Goal: Task Accomplishment & Management: Manage account settings

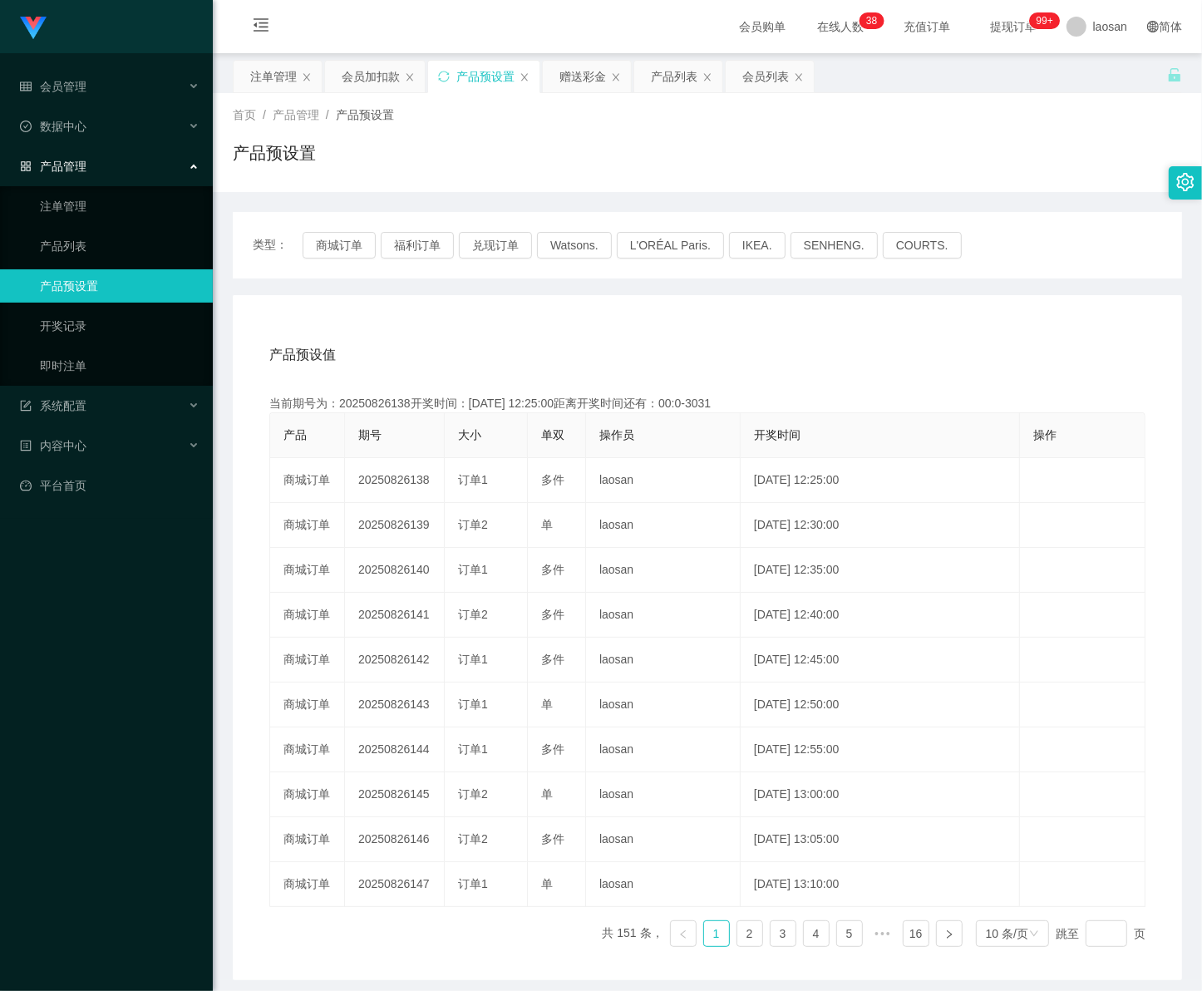
click at [1137, 969] on div "产品预设值 添加期号 当前期号为：20250826138开奖时间：[DATE] 12:25:00距离开奖时间还有：00:0-3031 产品 期号 大小 单双 …" at bounding box center [708, 637] width 950 height 685
click at [64, 86] on span "会员管理" at bounding box center [53, 86] width 67 height 13
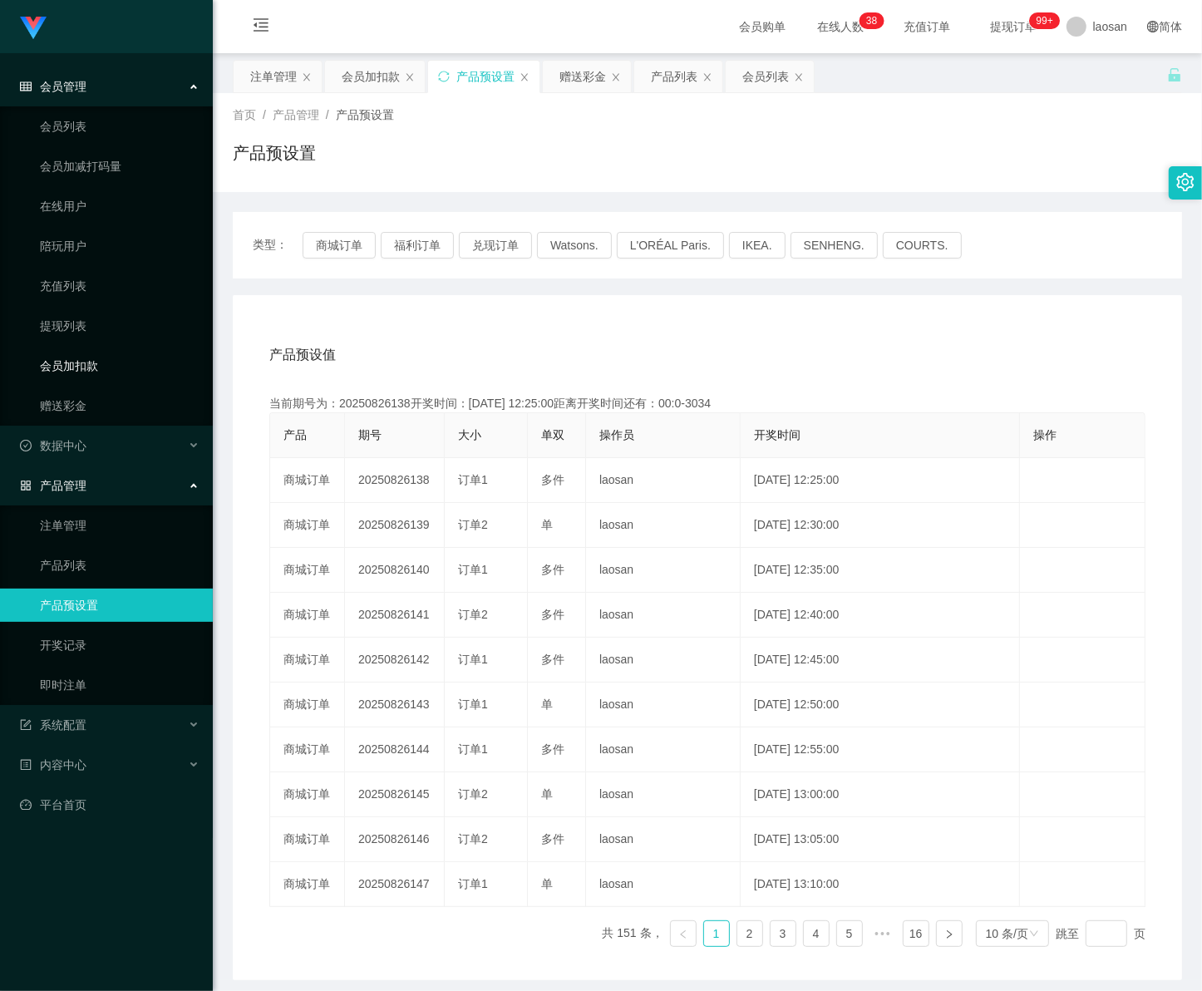
click at [92, 371] on link "会员加扣款" at bounding box center [120, 365] width 160 height 33
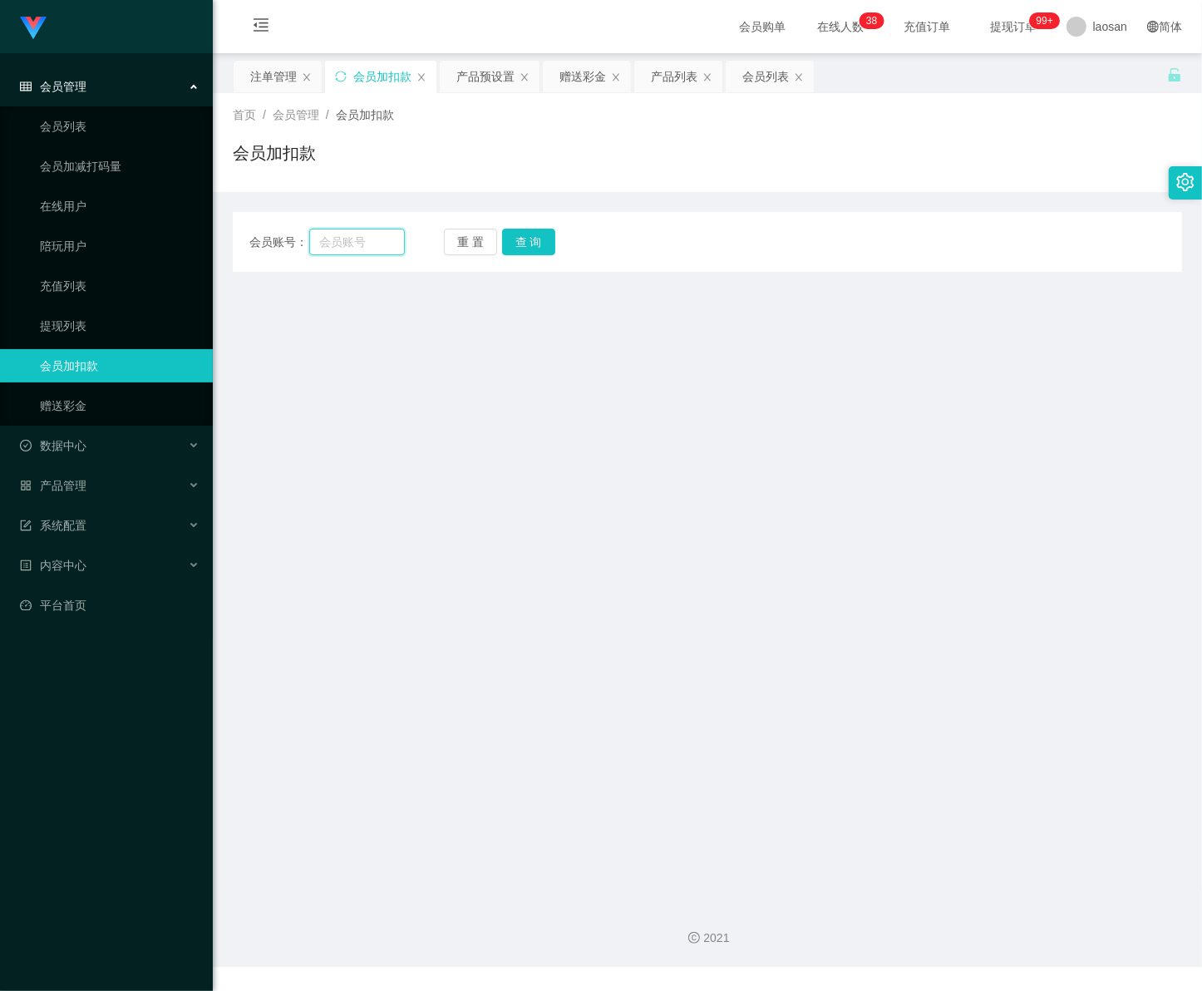
click at [330, 245] on input "text" at bounding box center [357, 242] width 96 height 27
paste input "90596069"
type input "90596069"
click at [115, 404] on link "赠送彩金" at bounding box center [120, 405] width 160 height 33
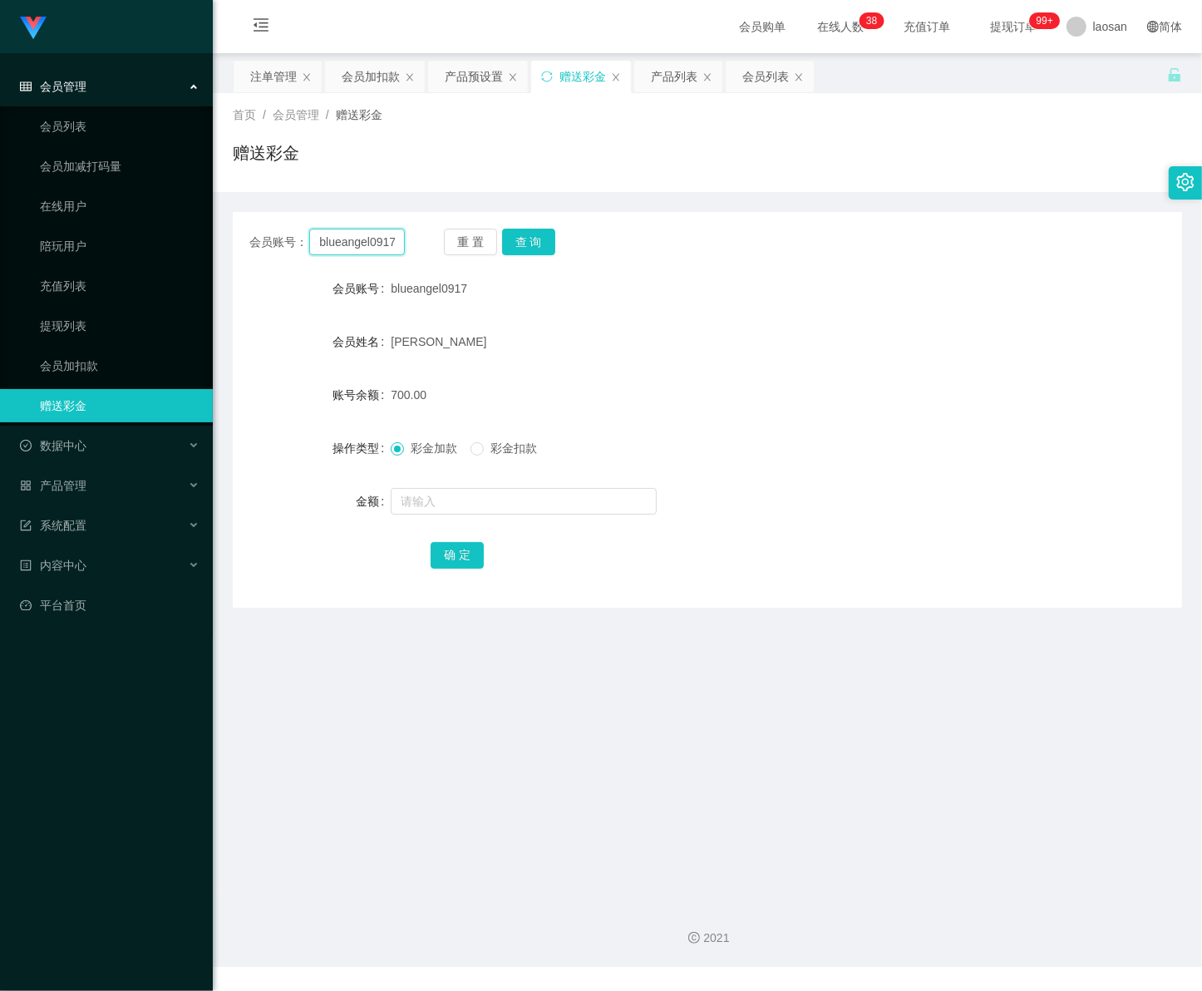
drag, startPoint x: 396, startPoint y: 246, endPoint x: 226, endPoint y: 220, distance: 171.6
click at [227, 220] on main "关闭左侧 关闭右侧 关闭其它 刷新页面 注单管理 会员加扣款 产品预设置 赠送彩金 产品列表 会员列表 首页 / 会员管理 / 赠送彩金 / 赠送彩金 会员账…" at bounding box center [708, 471] width 990 height 837
click at [370, 241] on input "text" at bounding box center [357, 242] width 96 height 27
paste input "90596069"
type input "90596069"
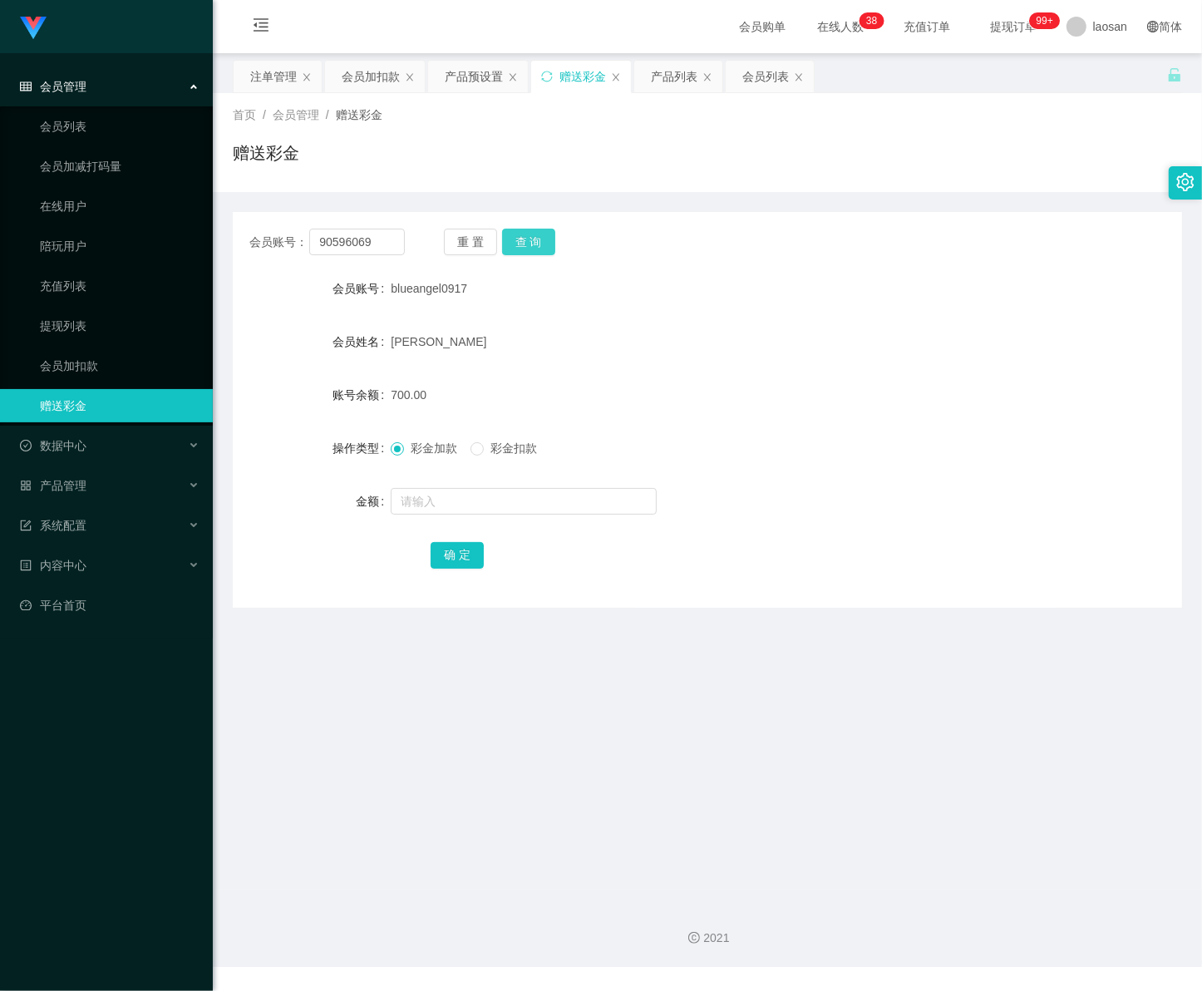
click at [531, 250] on button "查 询" at bounding box center [528, 242] width 53 height 27
click at [451, 499] on input "text" at bounding box center [524, 501] width 266 height 27
type input "2300"
click at [454, 560] on button "确 定" at bounding box center [457, 555] width 53 height 27
click at [445, 501] on input "text" at bounding box center [524, 501] width 266 height 27
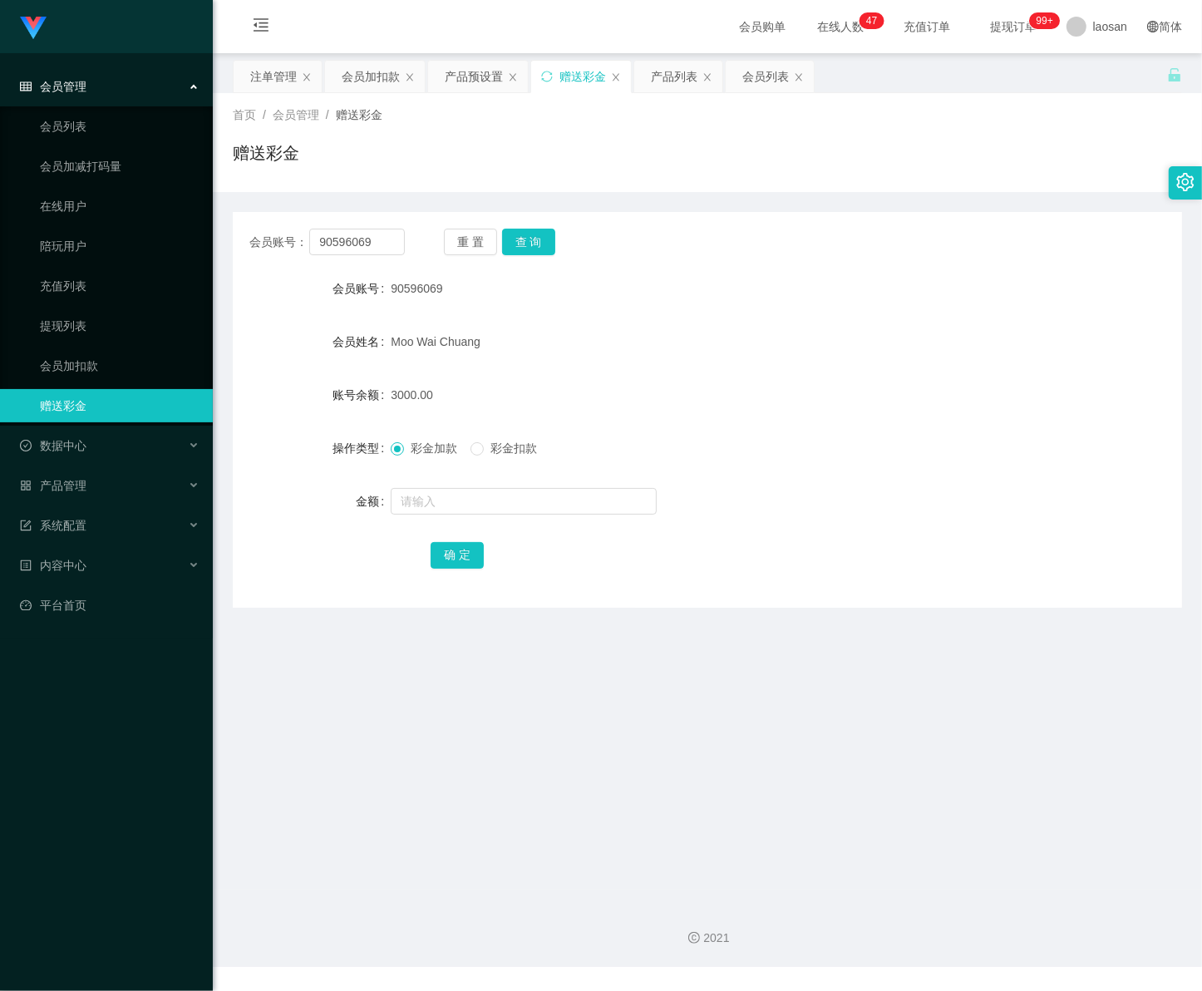
click at [90, 87] on div "会员管理" at bounding box center [106, 86] width 213 height 33
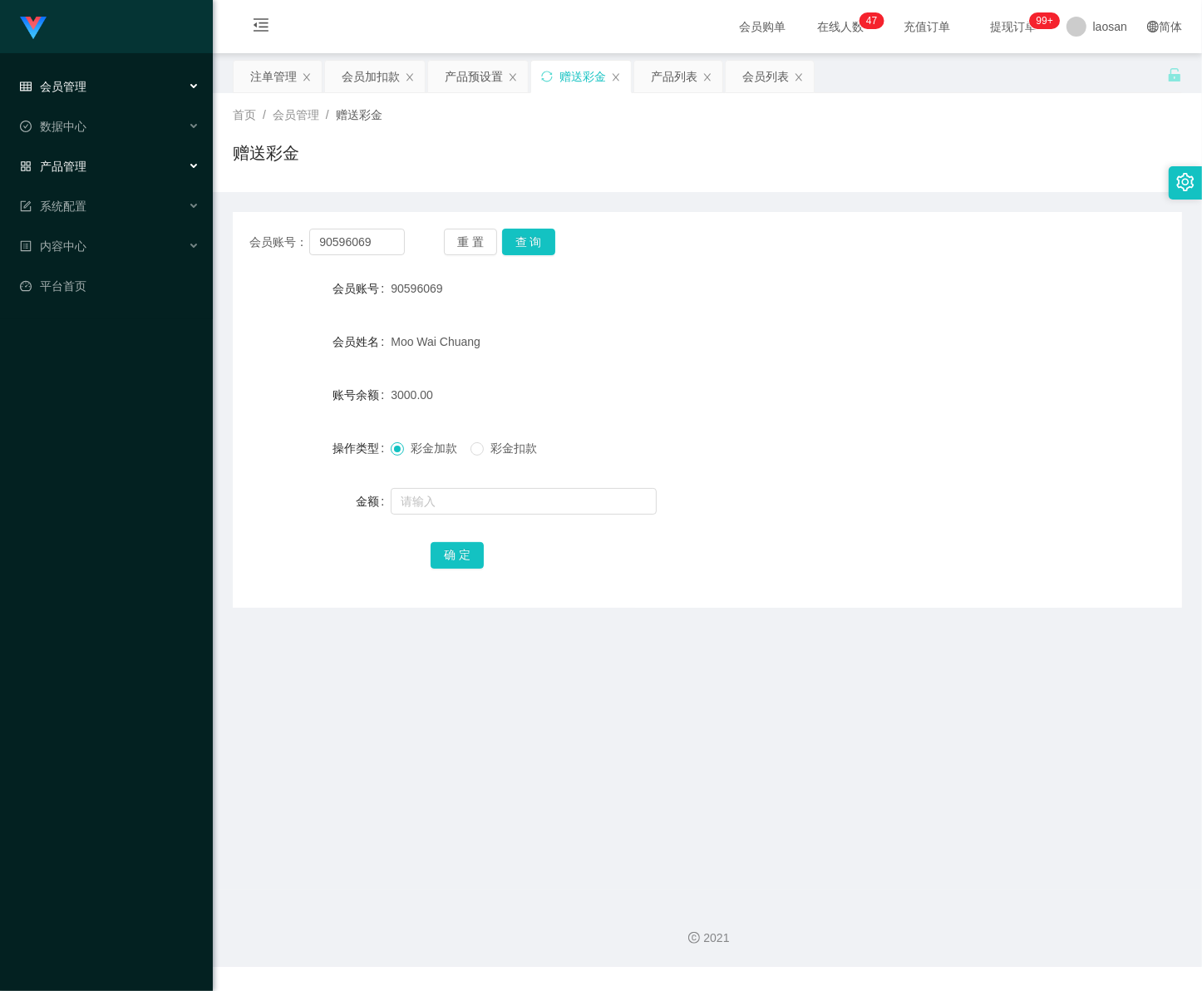
click at [69, 163] on span "产品管理" at bounding box center [53, 166] width 67 height 13
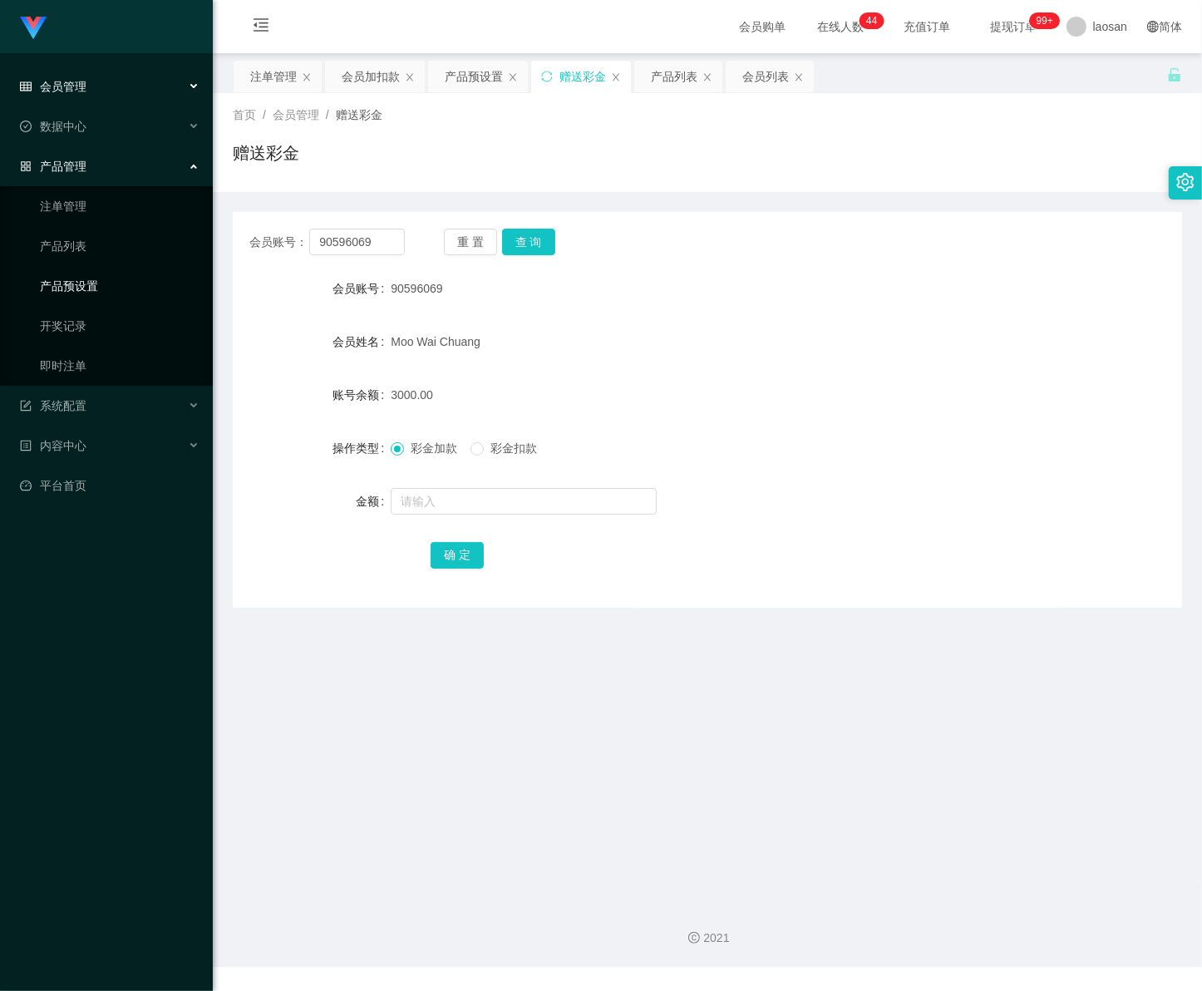
click at [91, 283] on link "产品预设置" at bounding box center [120, 285] width 160 height 33
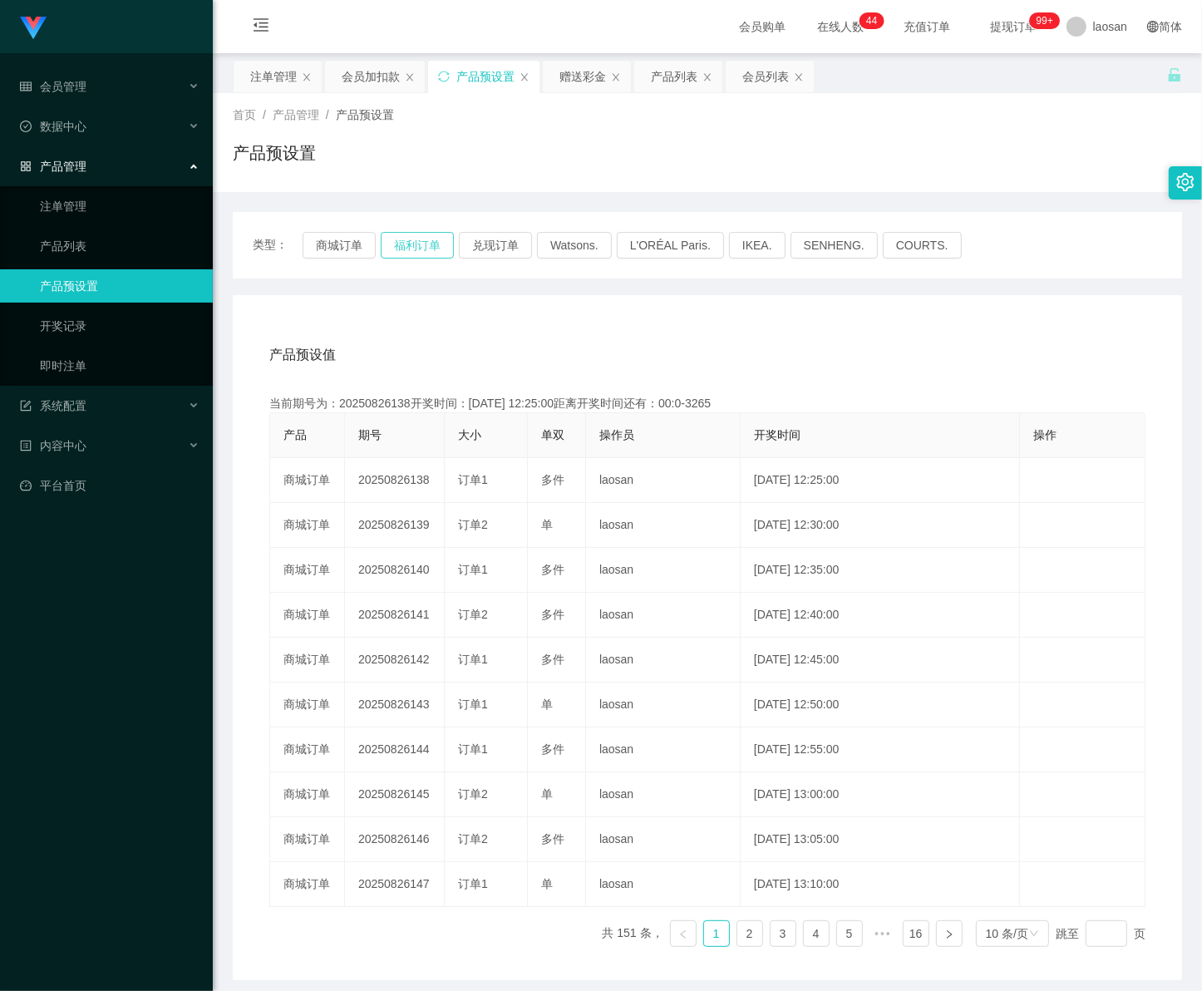
click at [418, 245] on button "福利订单" at bounding box center [417, 245] width 73 height 27
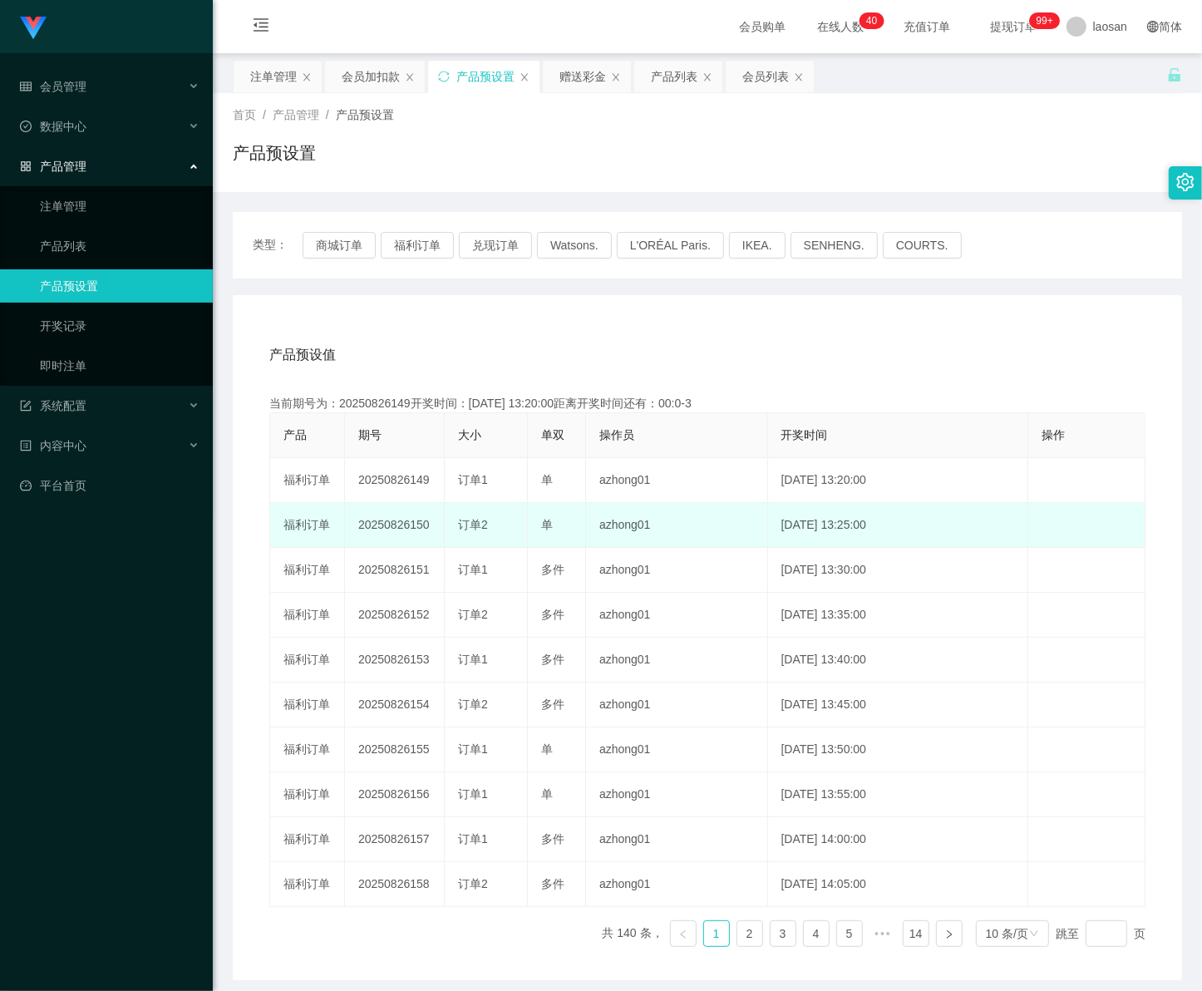
drag, startPoint x: 406, startPoint y: 522, endPoint x: 431, endPoint y: 528, distance: 25.6
click at [431, 528] on td "20250826150" at bounding box center [395, 525] width 100 height 45
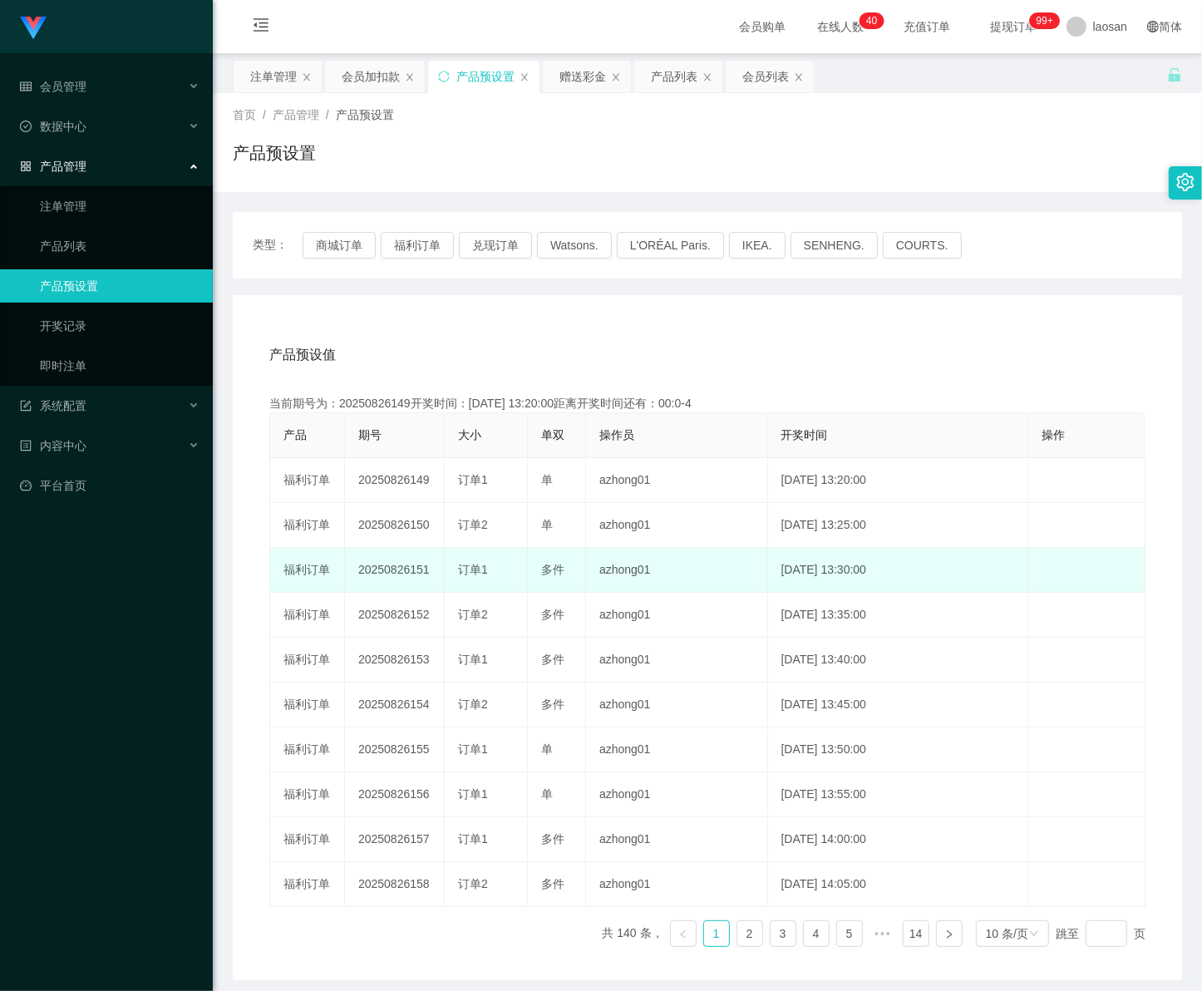
copy td "150"
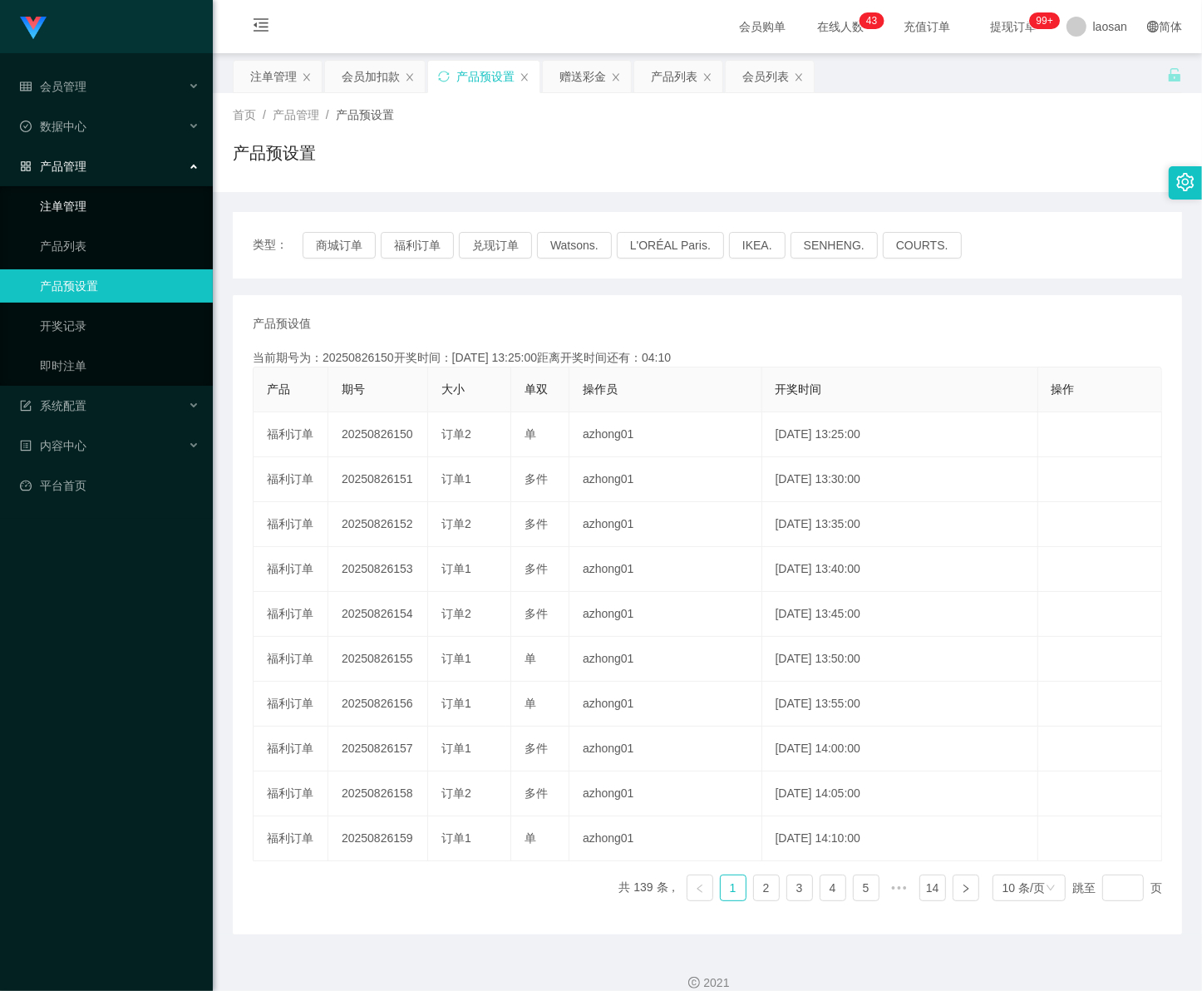
click at [77, 206] on link "注单管理" at bounding box center [120, 206] width 160 height 33
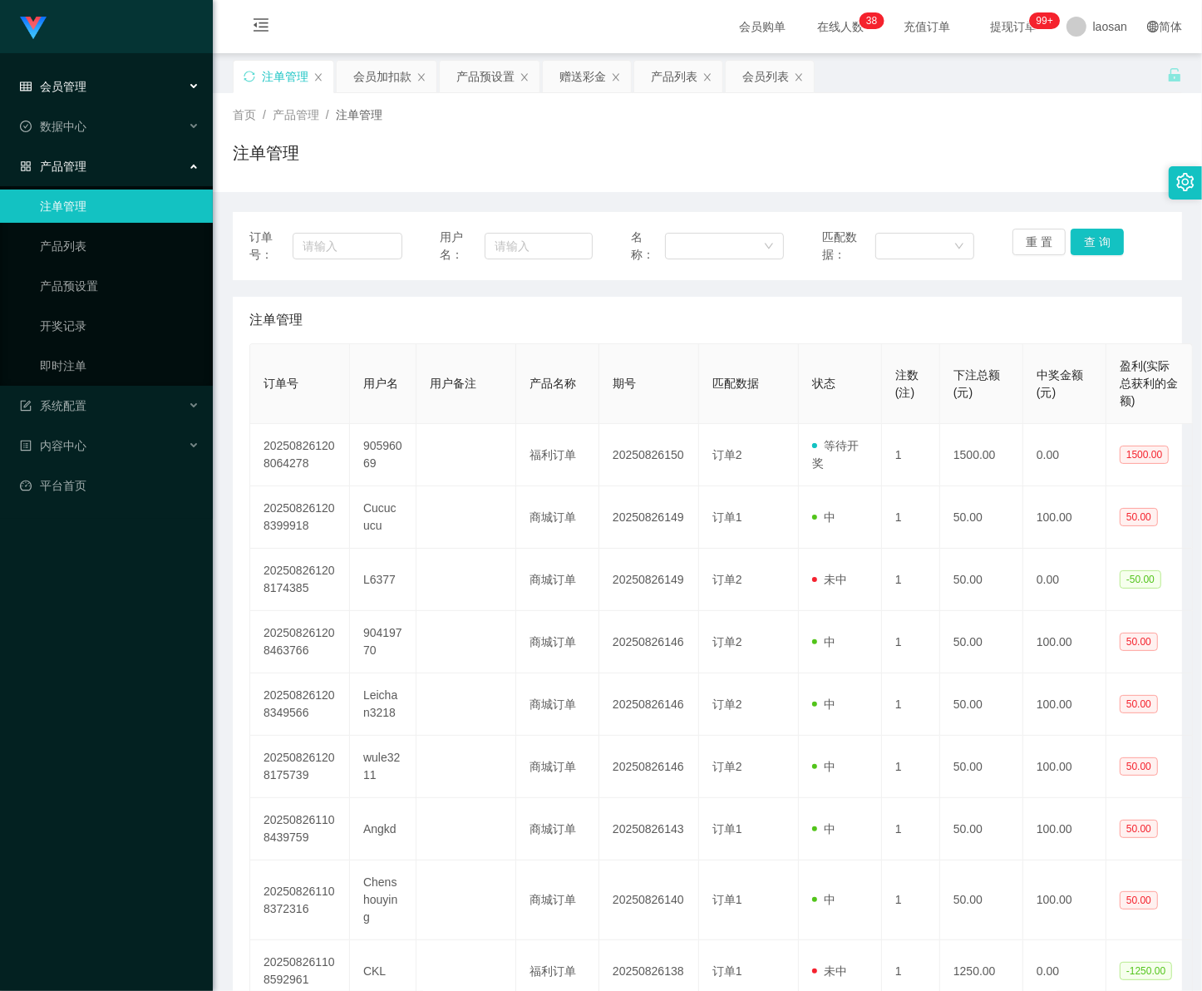
click at [97, 97] on div "会员管理" at bounding box center [106, 86] width 213 height 33
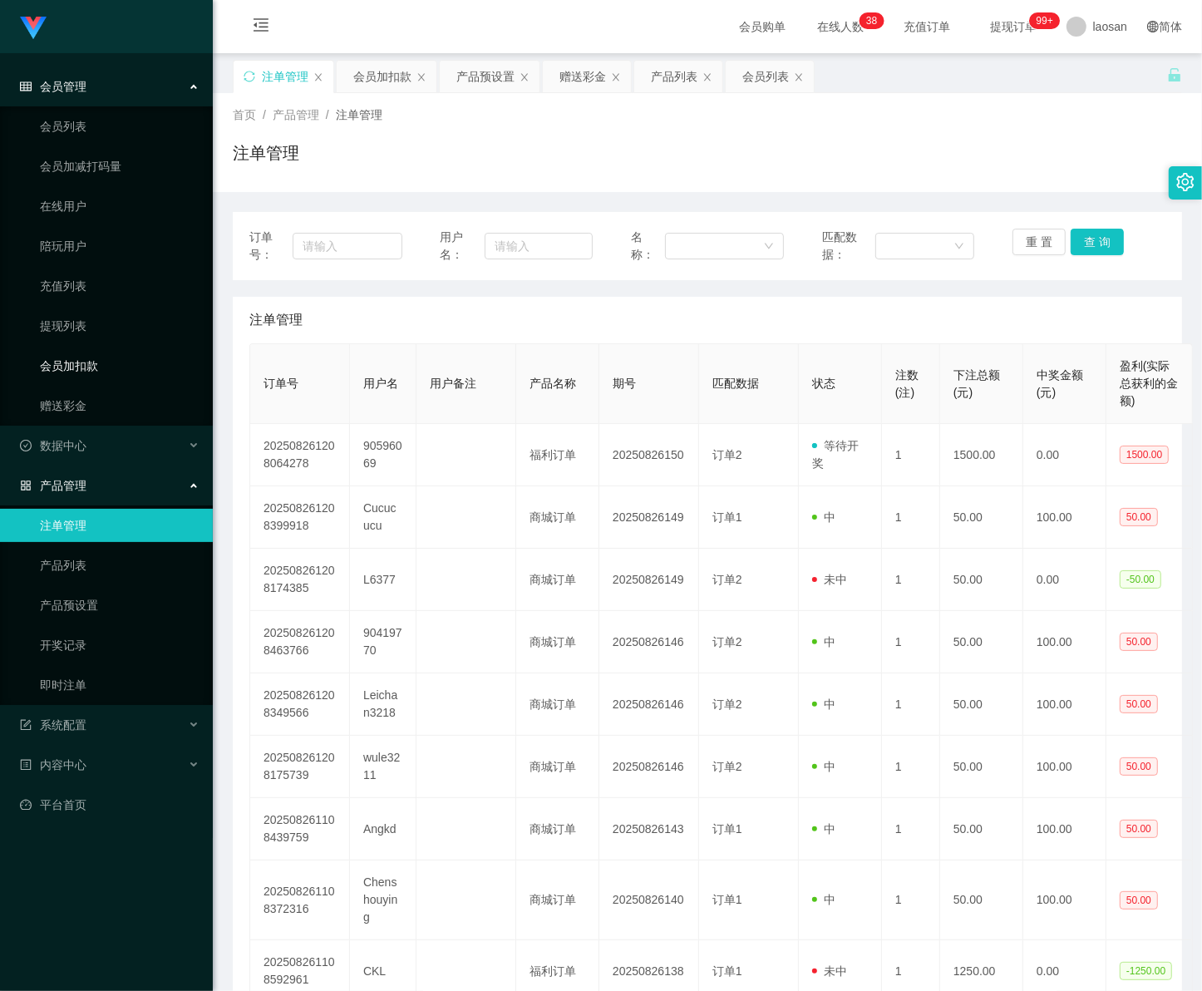
click at [90, 368] on link "会员加扣款" at bounding box center [120, 365] width 160 height 33
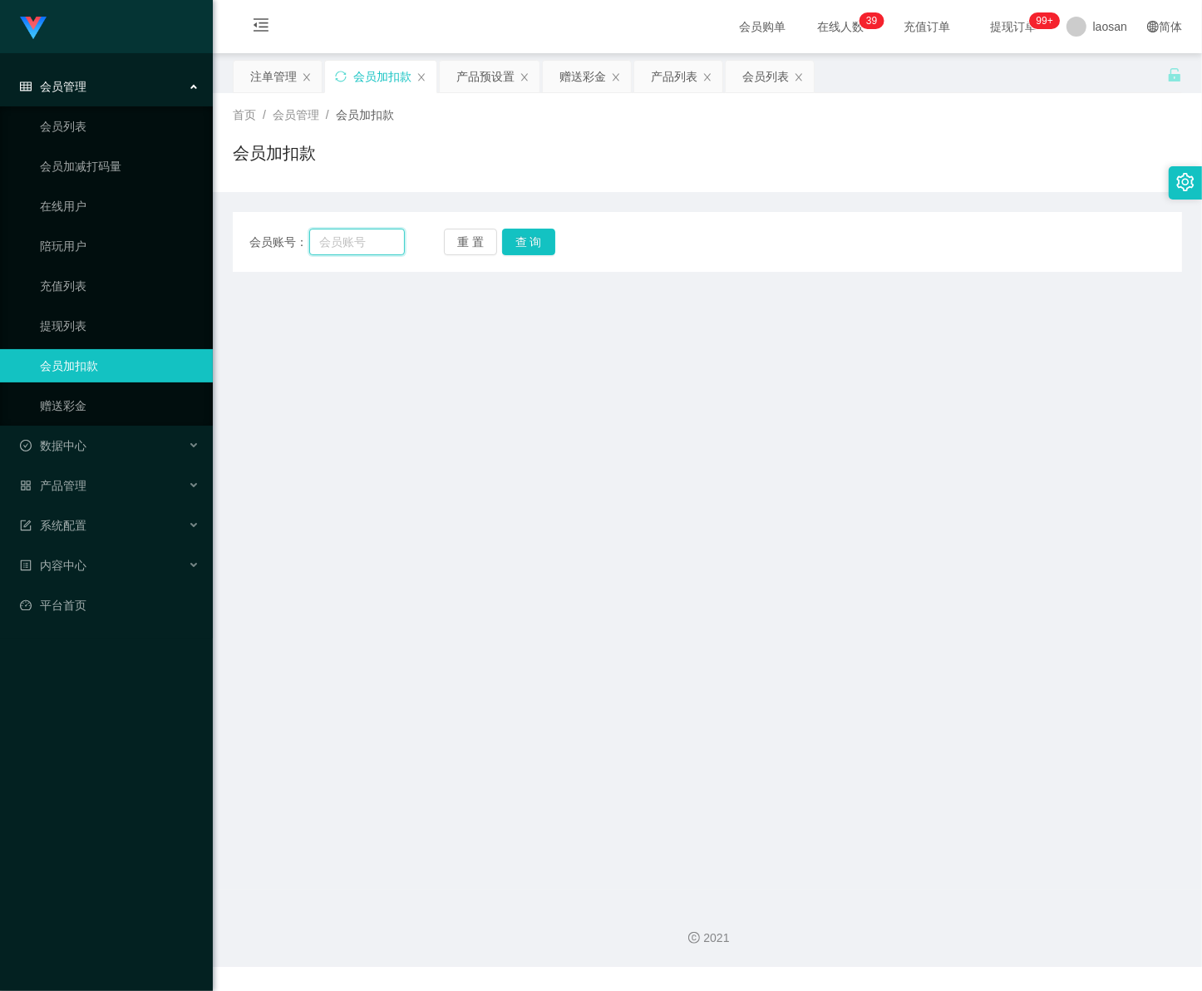
click at [370, 234] on input "text" at bounding box center [357, 242] width 96 height 27
paste input "90596069"
type input "90596069"
click at [532, 243] on button "查 询" at bounding box center [528, 242] width 53 height 27
